Goal: Book appointment/travel/reservation

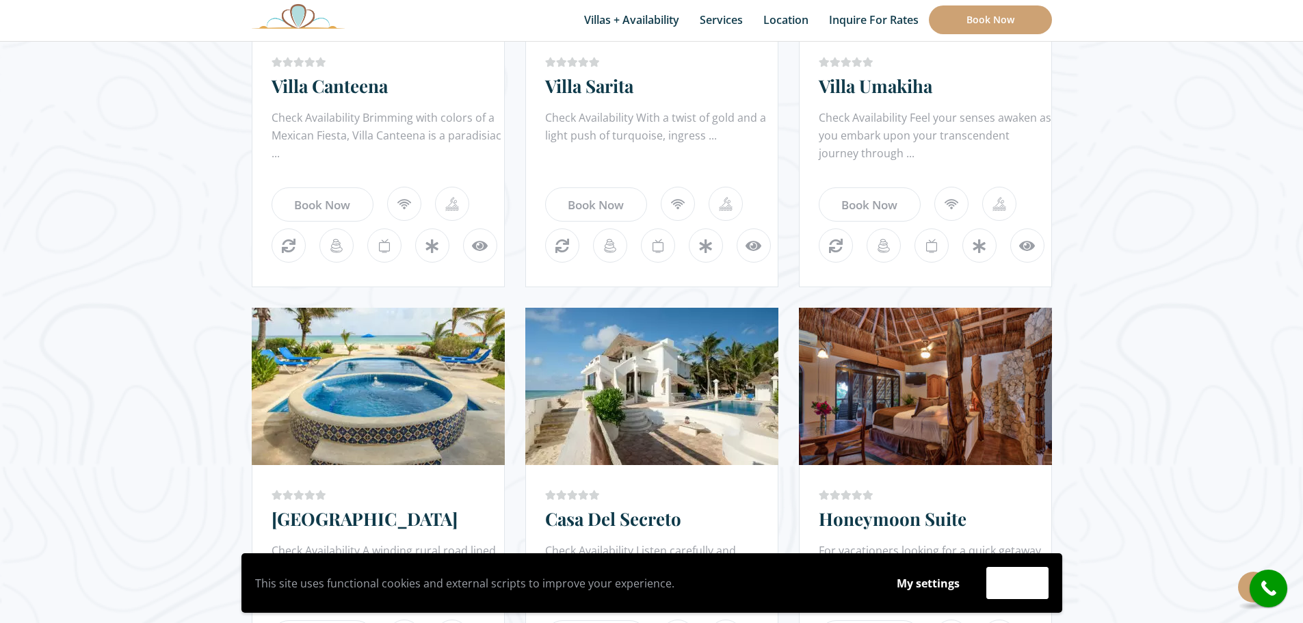
scroll to position [1026, 0]
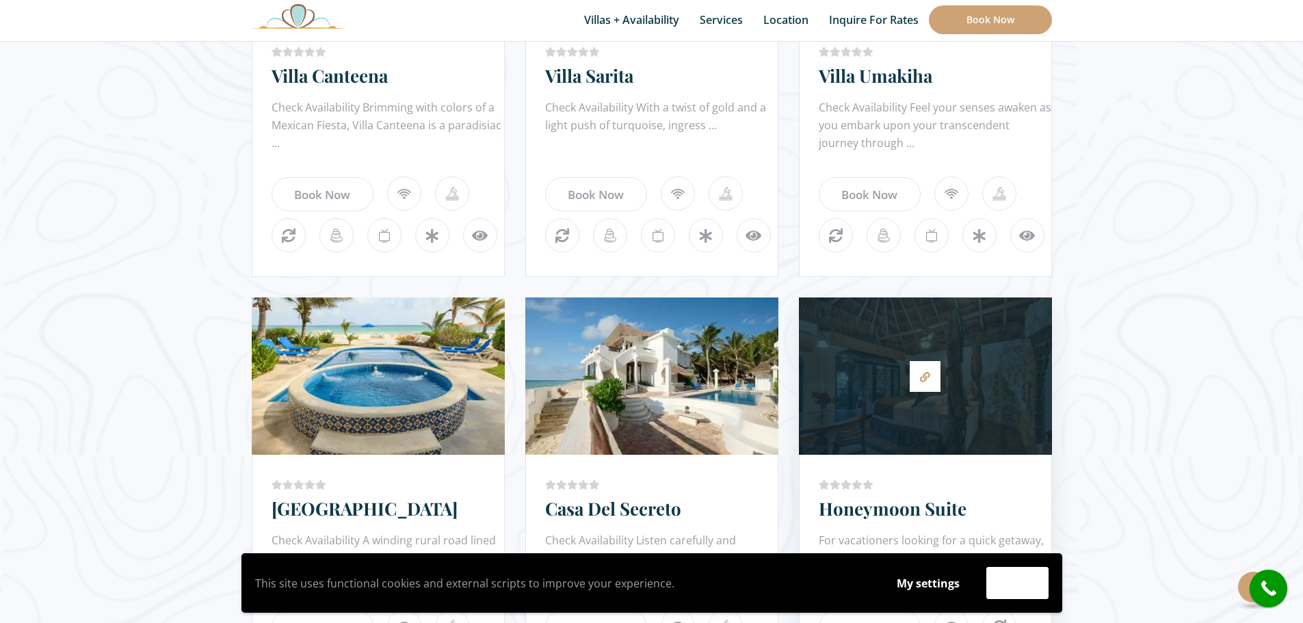
click at [878, 322] on div at bounding box center [925, 376] width 253 height 144
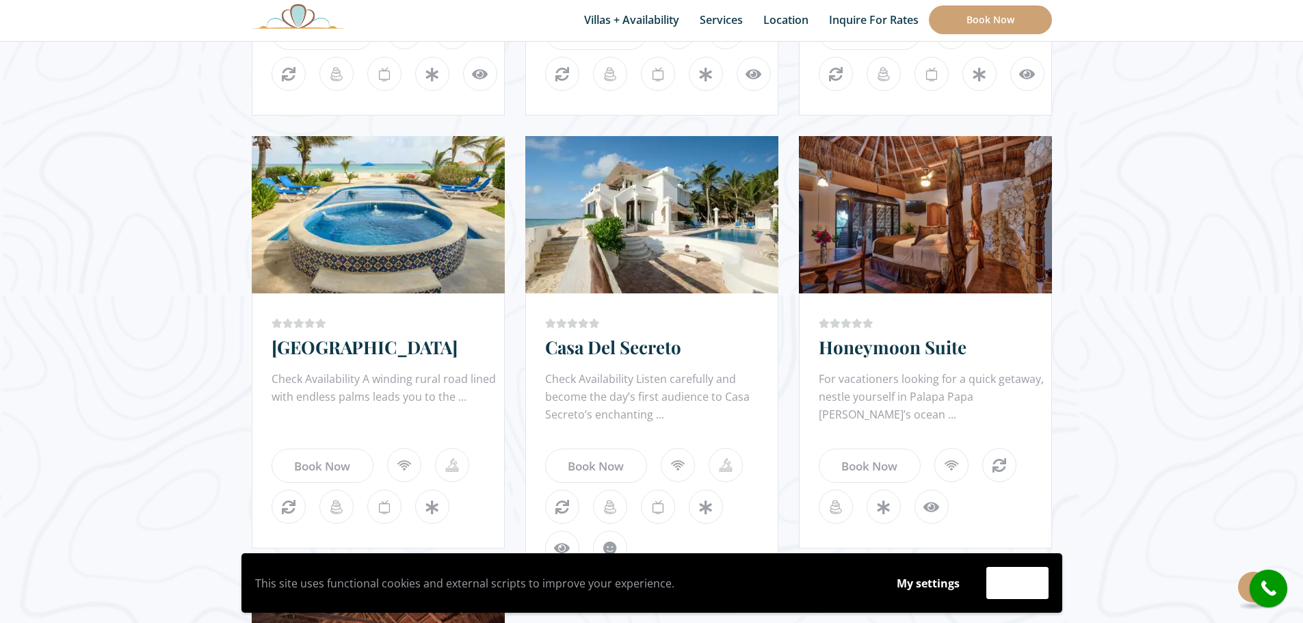
scroll to position [1163, 0]
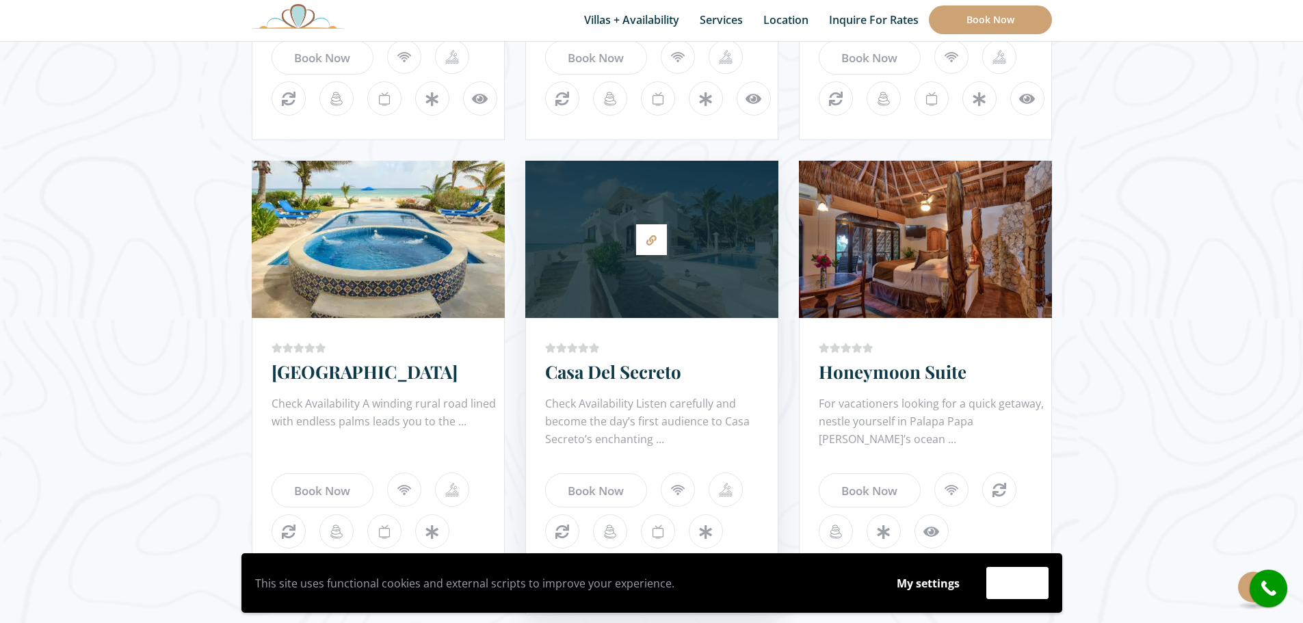
click at [603, 264] on div at bounding box center [651, 240] width 253 height 144
click at [625, 377] on link "Casa Del Secreto" at bounding box center [613, 372] width 136 height 24
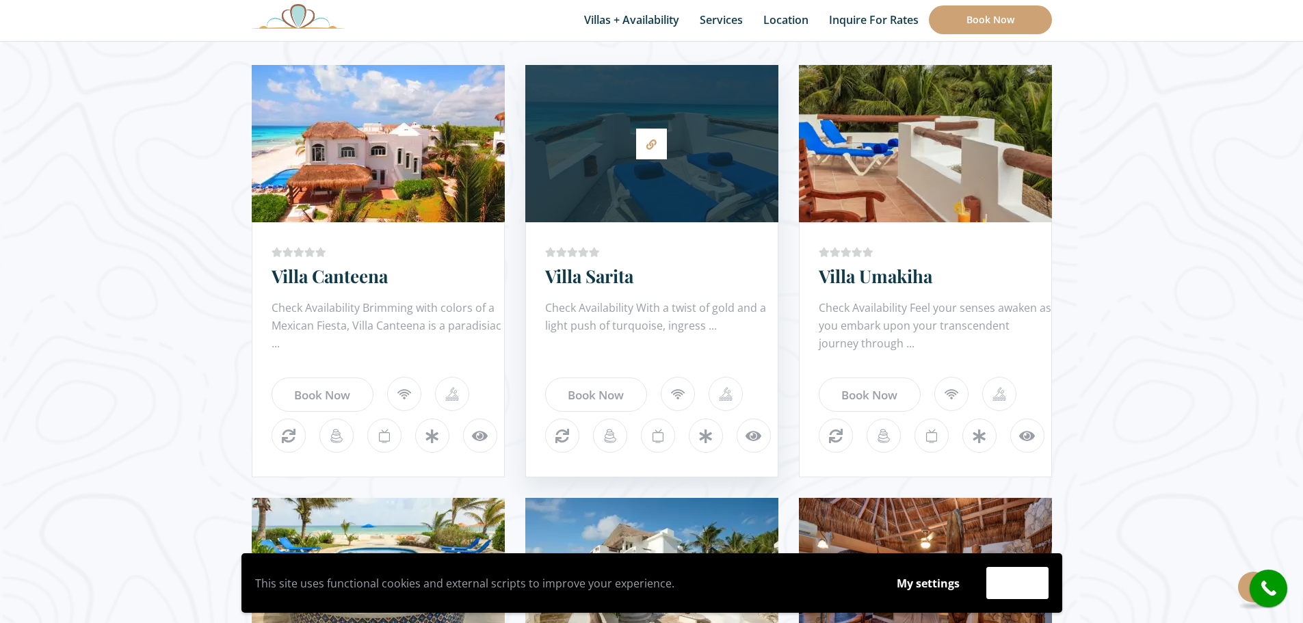
scroll to position [752, 0]
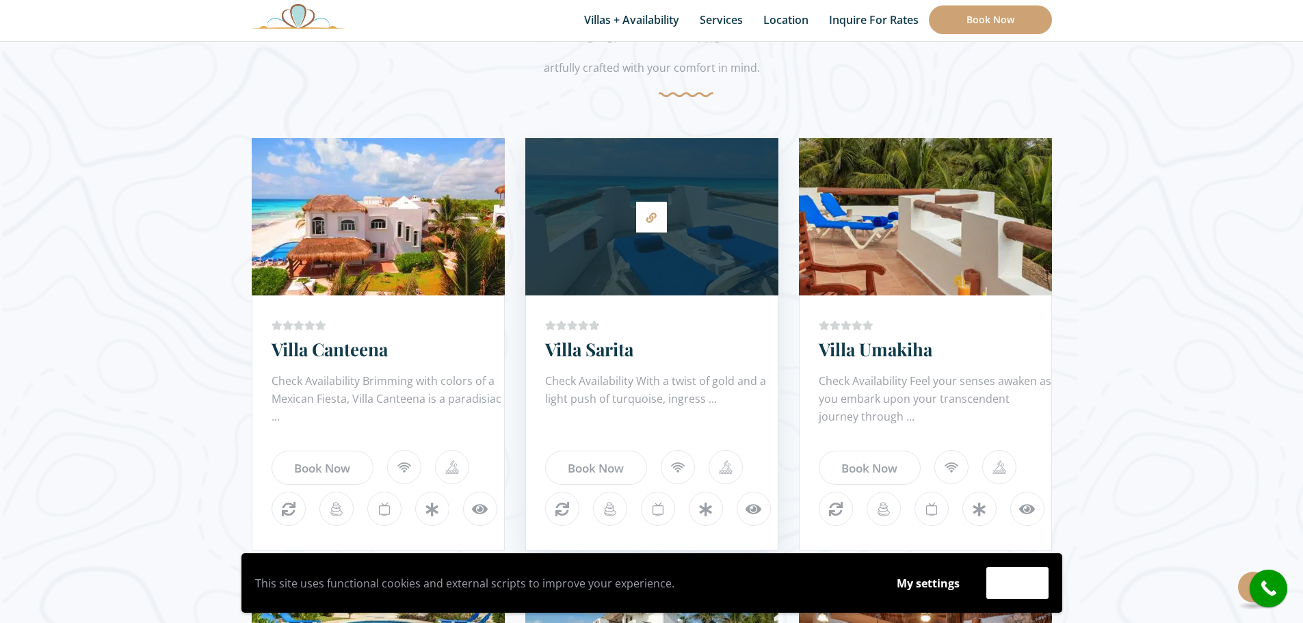
click at [587, 189] on div at bounding box center [651, 217] width 253 height 144
click at [677, 246] on div at bounding box center [651, 217] width 253 height 144
click at [666, 209] on link at bounding box center [651, 217] width 31 height 31
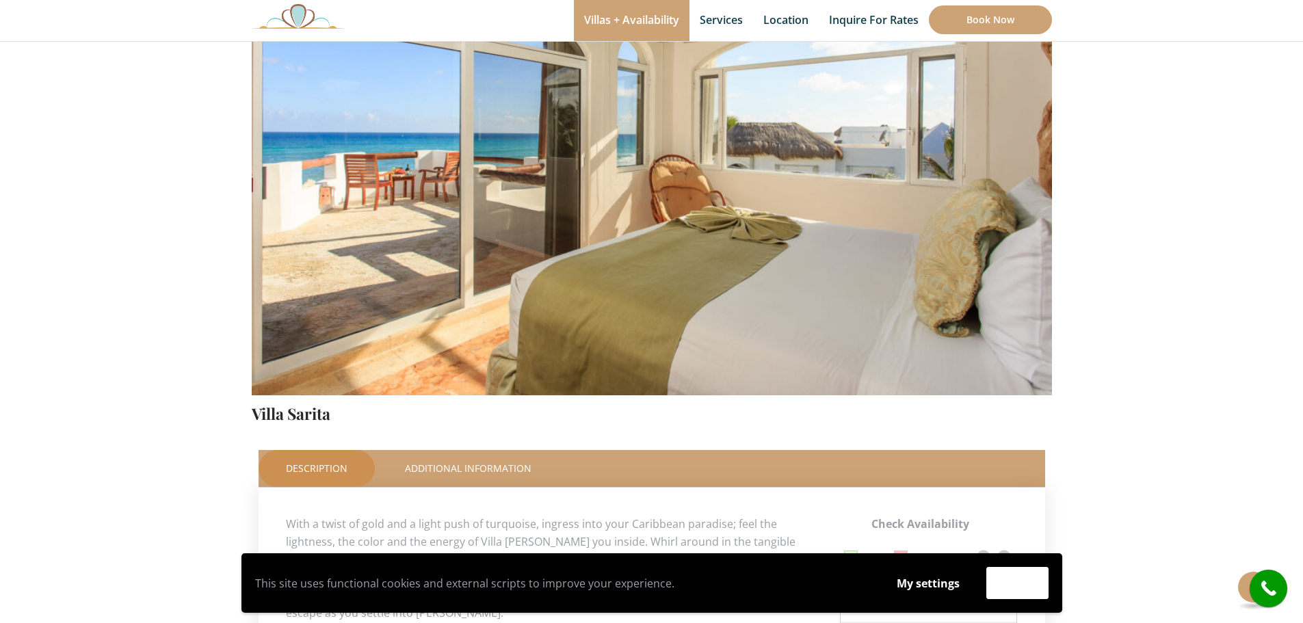
scroll to position [137, 0]
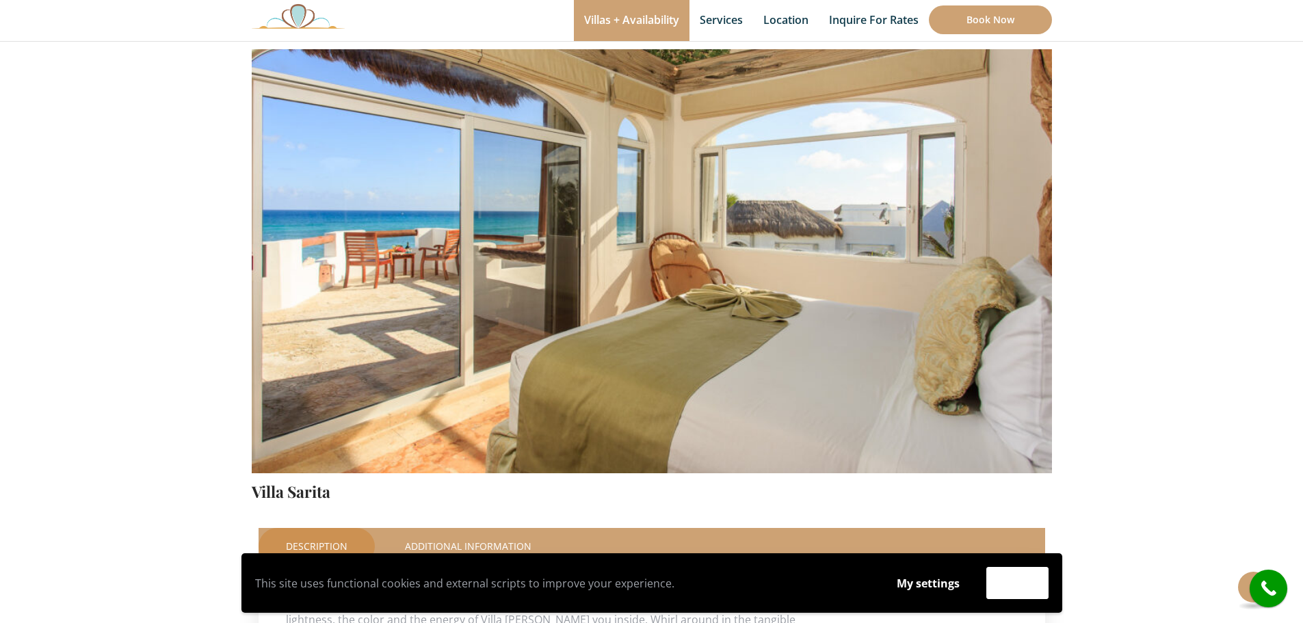
click at [955, 331] on img at bounding box center [652, 210] width 800 height 534
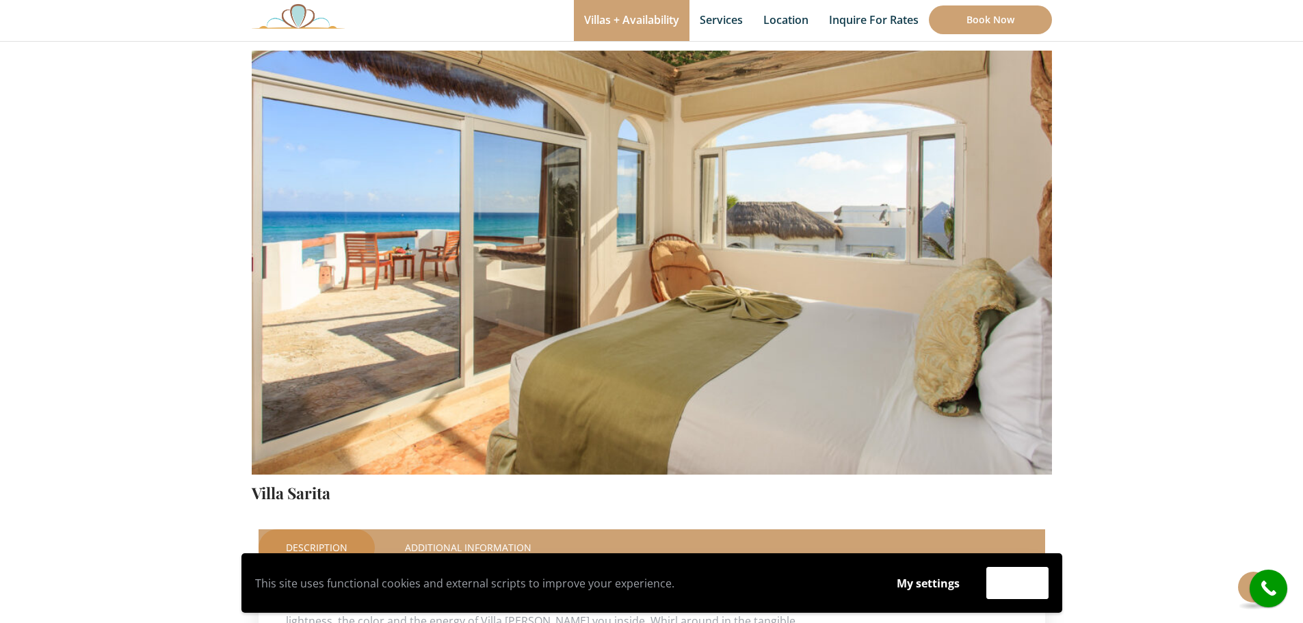
scroll to position [68, 0]
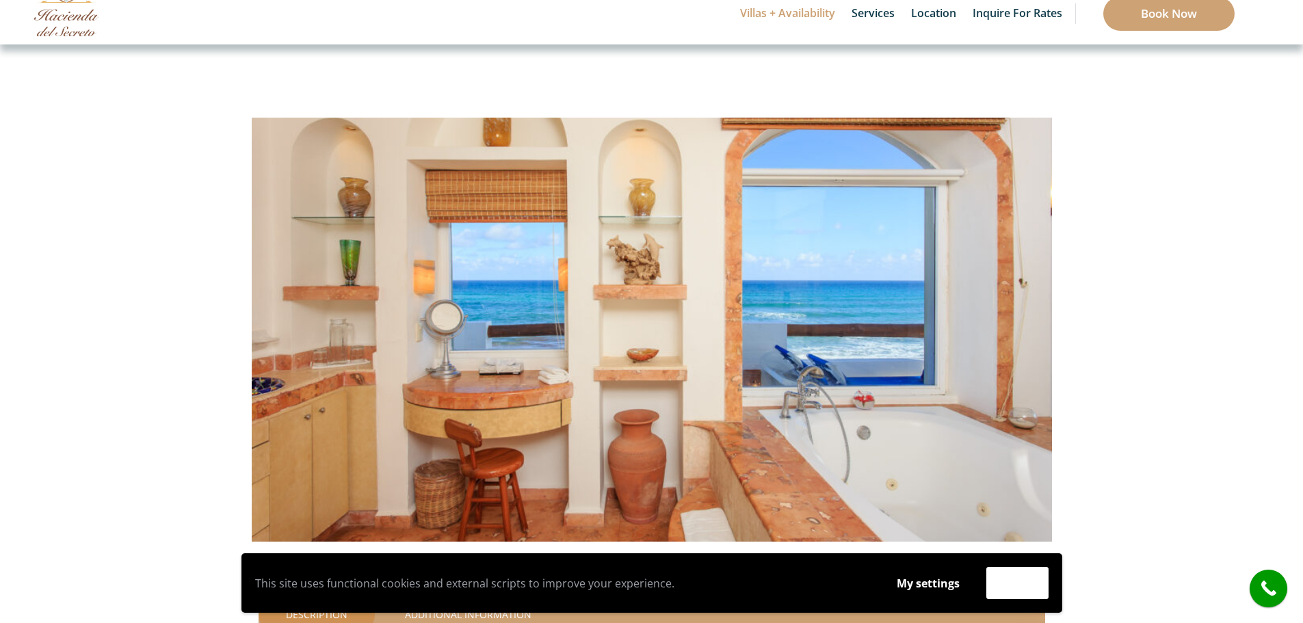
click at [1017, 378] on img at bounding box center [652, 279] width 800 height 534
click at [997, 584] on button "Accept" at bounding box center [1017, 583] width 62 height 32
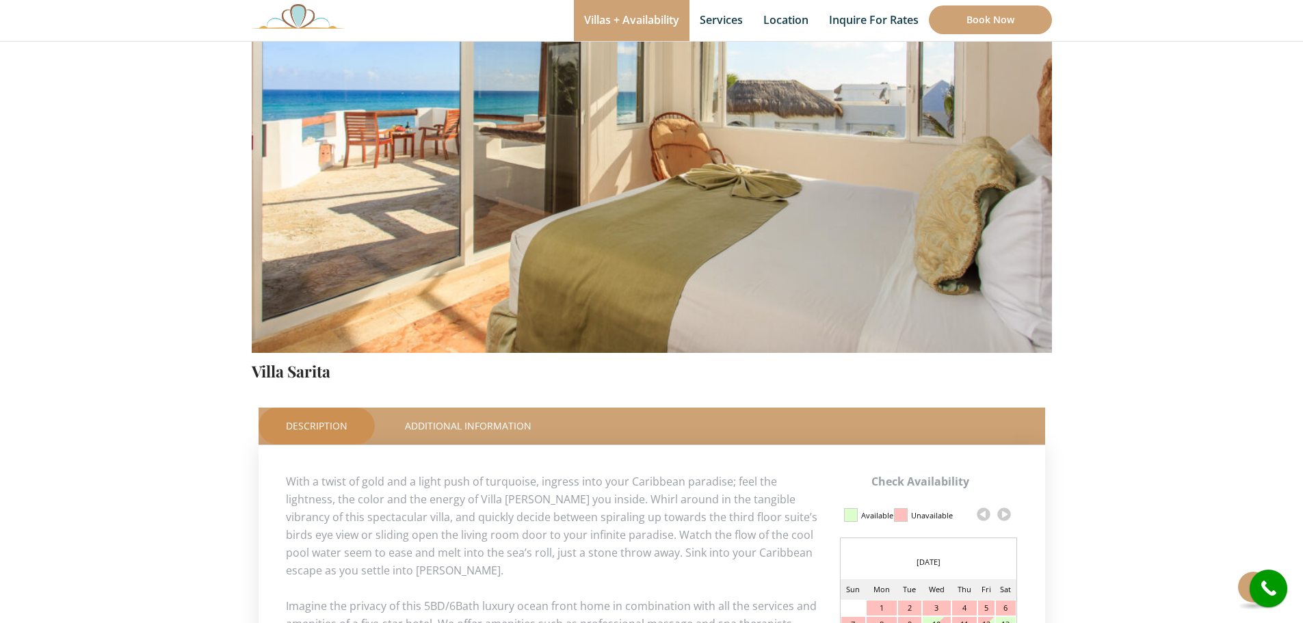
scroll to position [68, 0]
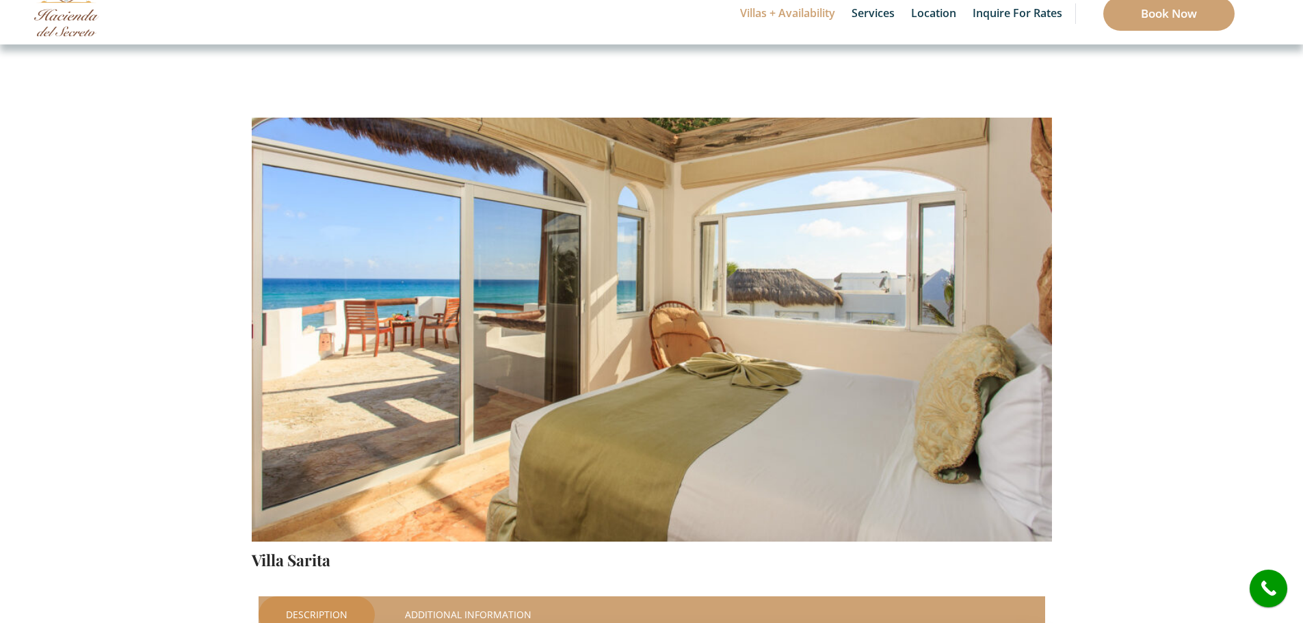
click at [959, 395] on img at bounding box center [652, 279] width 800 height 534
click at [285, 331] on img at bounding box center [652, 279] width 800 height 534
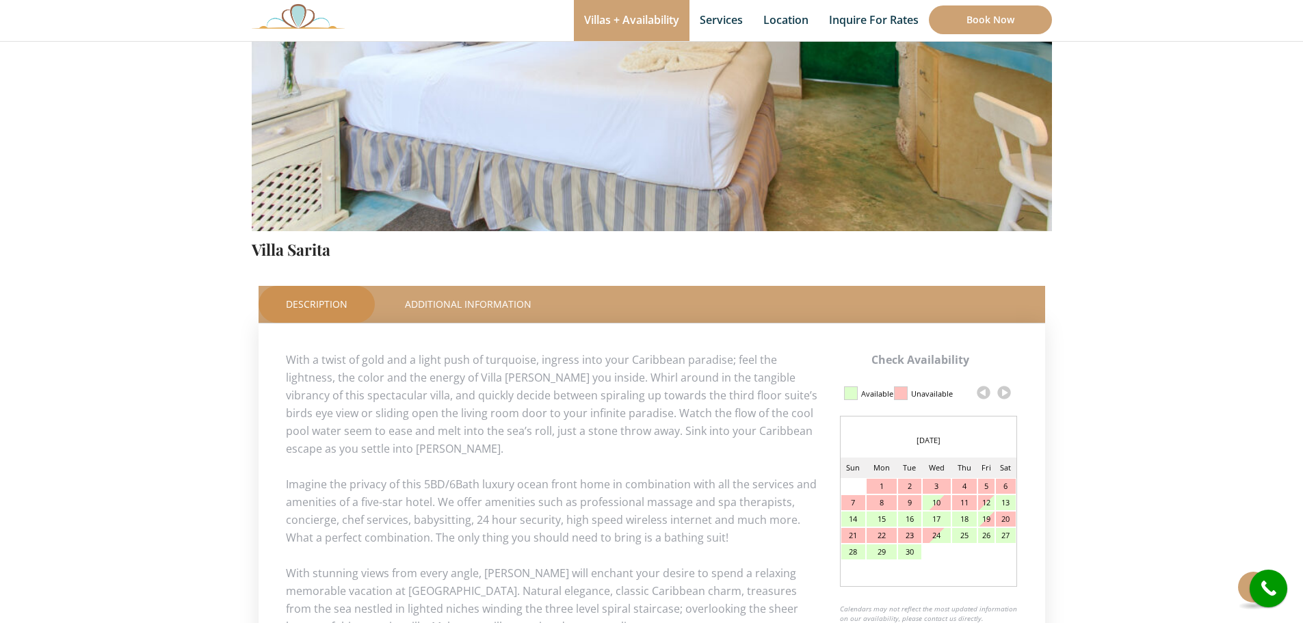
scroll to position [410, 0]
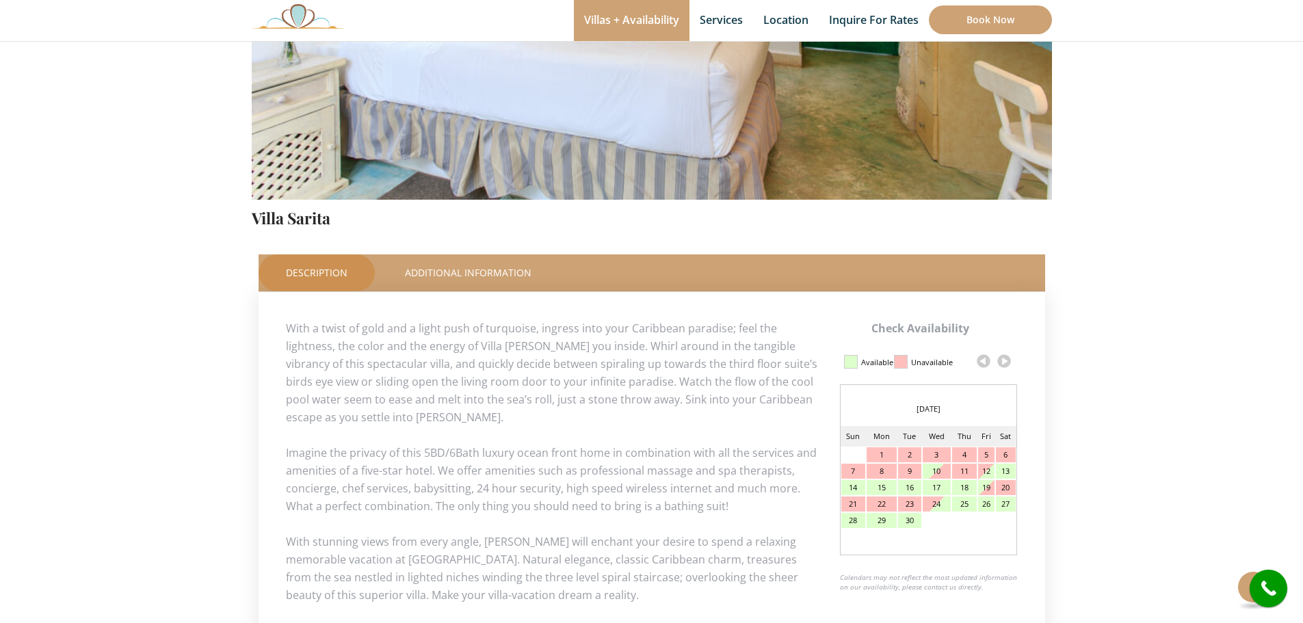
click at [974, 509] on div "25" at bounding box center [964, 504] width 25 height 15
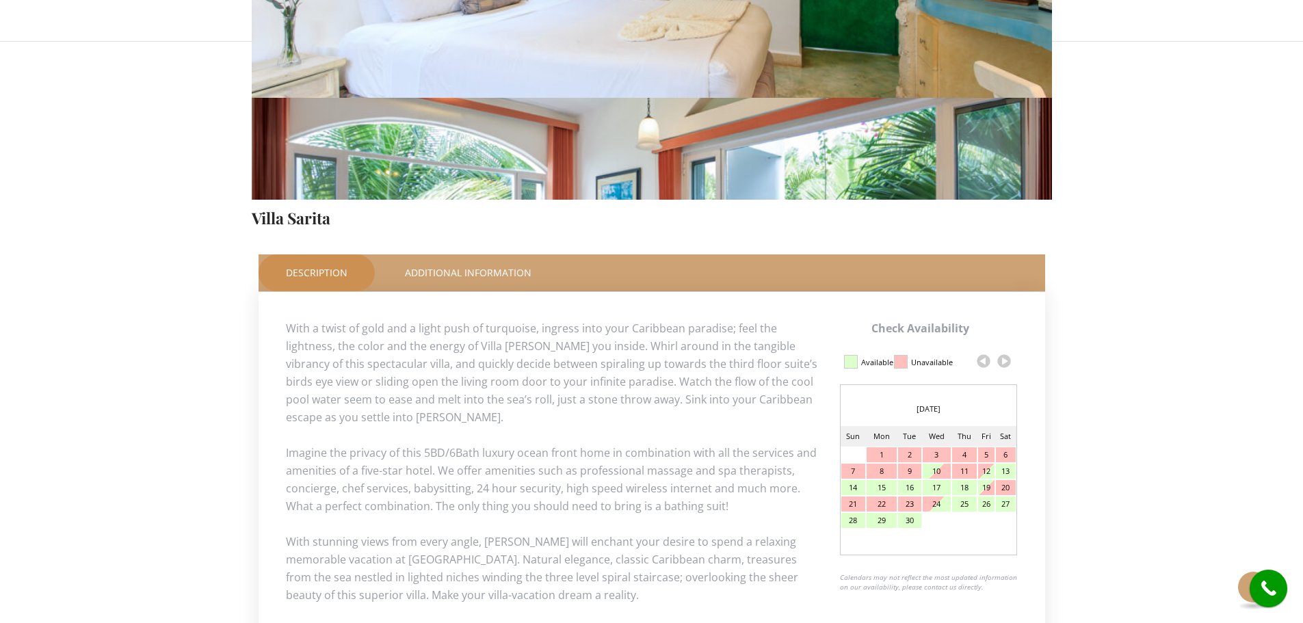
click at [984, 507] on div "26" at bounding box center [986, 504] width 16 height 15
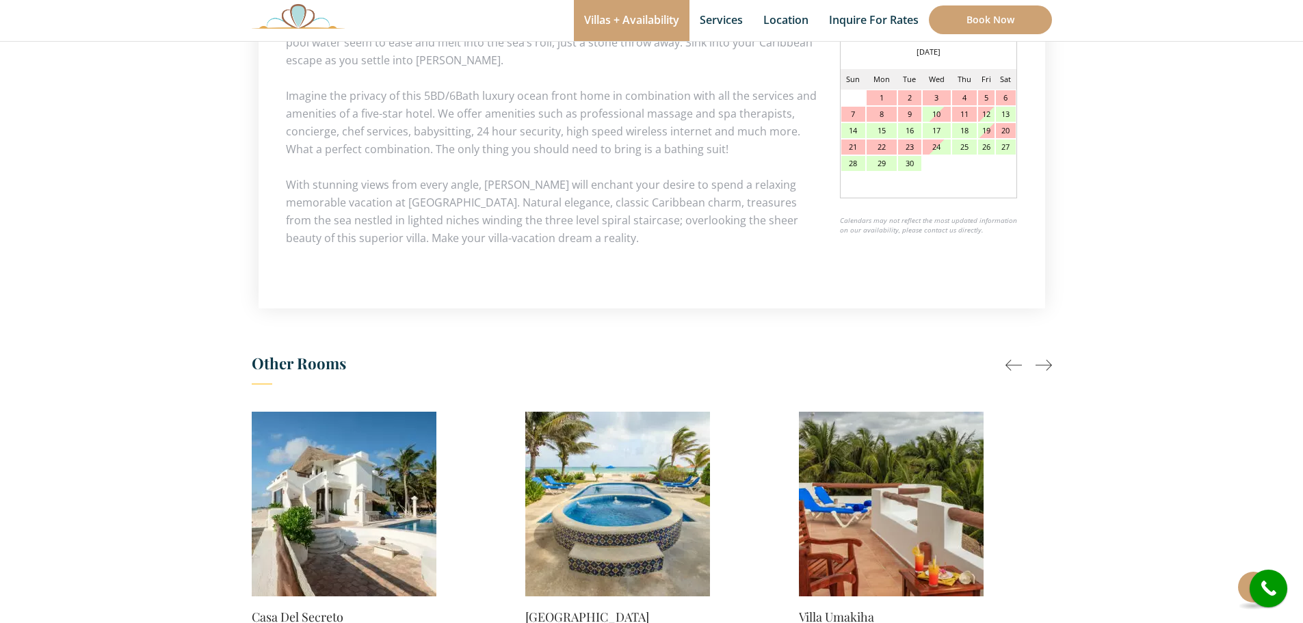
scroll to position [636, 0]
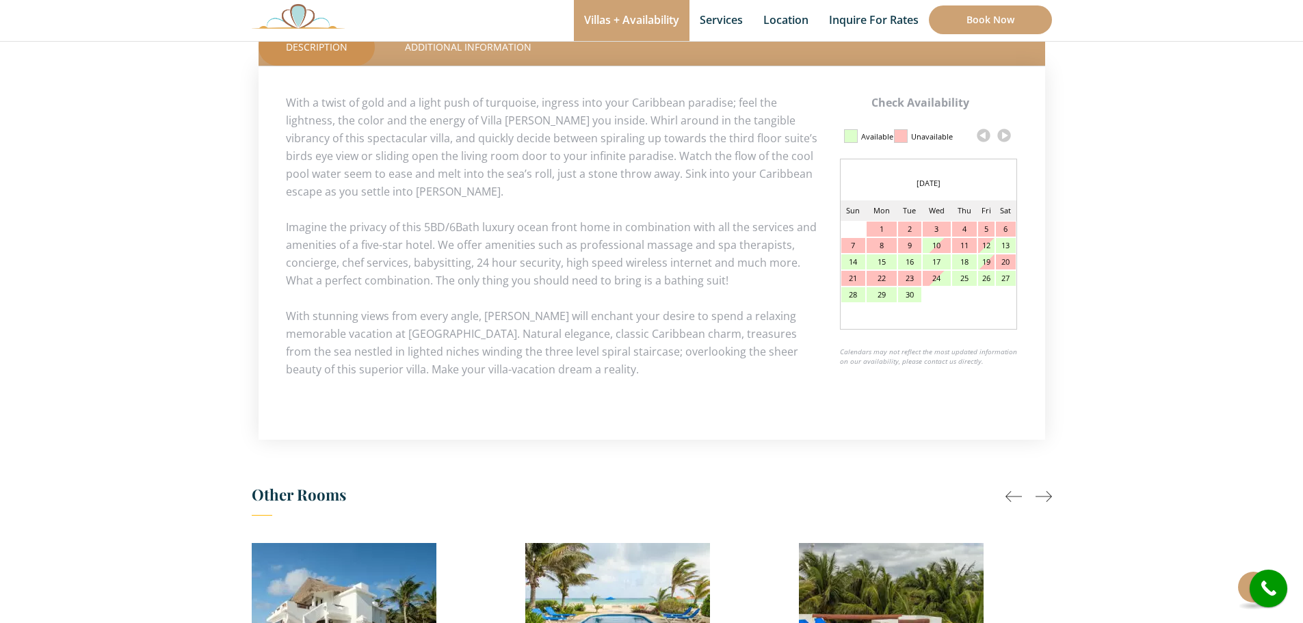
click at [965, 280] on div "25" at bounding box center [964, 278] width 25 height 15
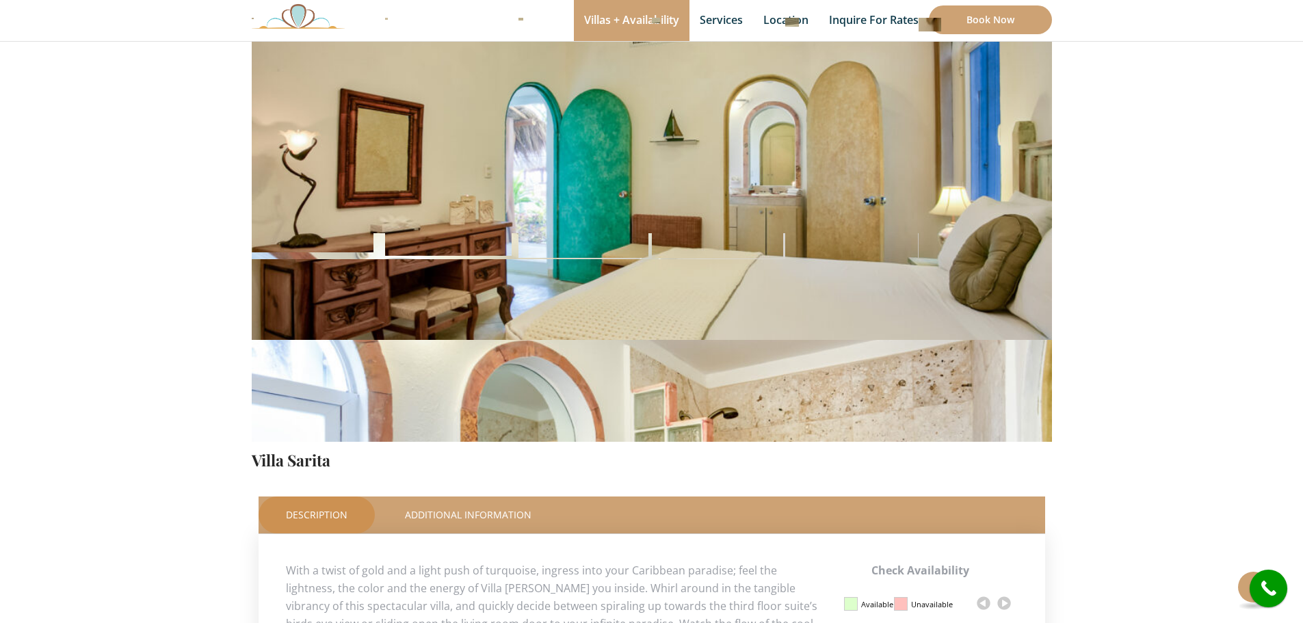
scroll to position [157, 0]
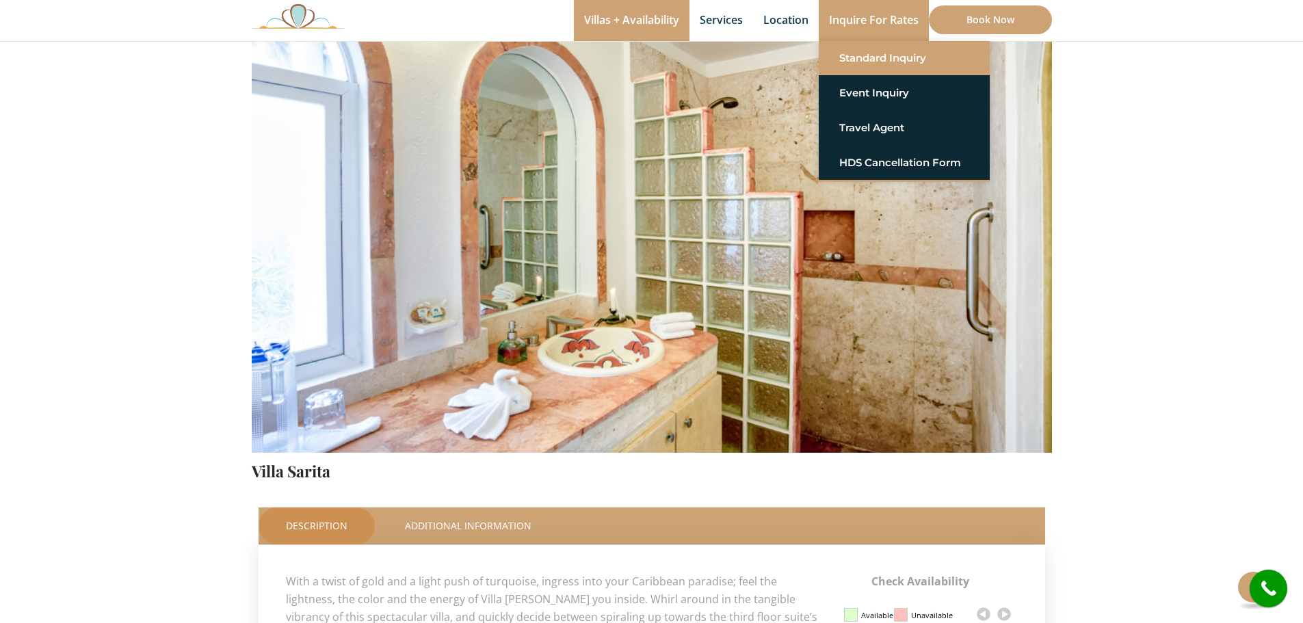
click at [885, 68] on link "Standard Inquiry" at bounding box center [904, 58] width 130 height 25
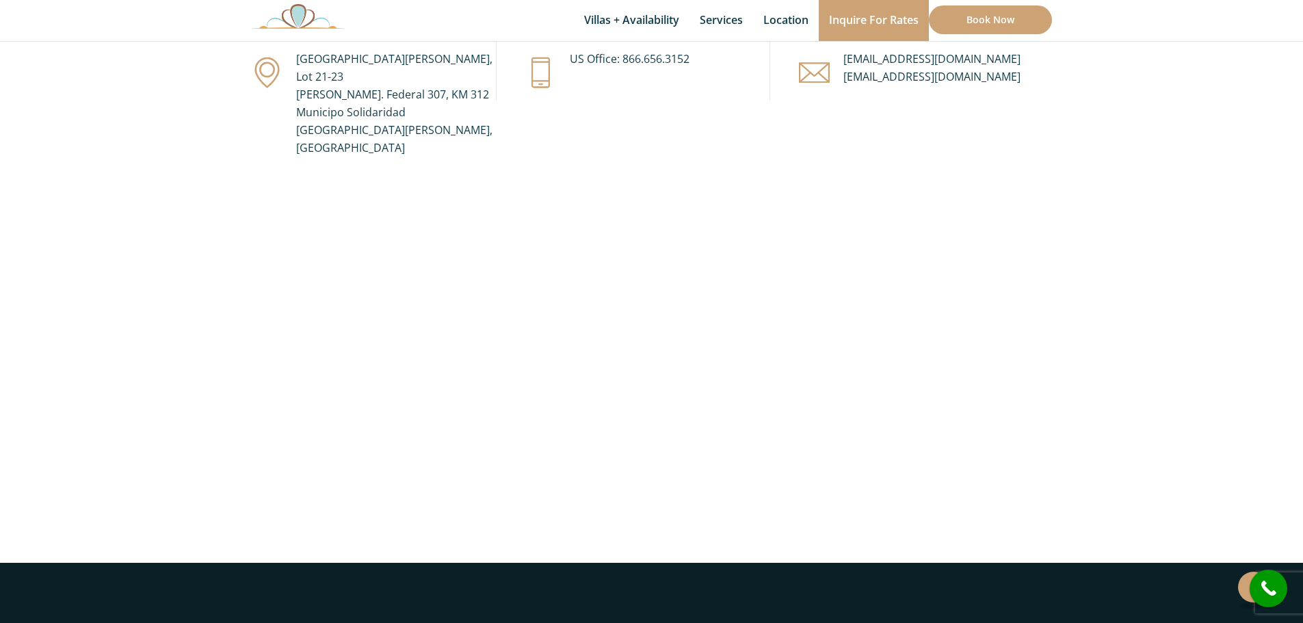
scroll to position [821, 0]
